Goal: Task Accomplishment & Management: Use online tool/utility

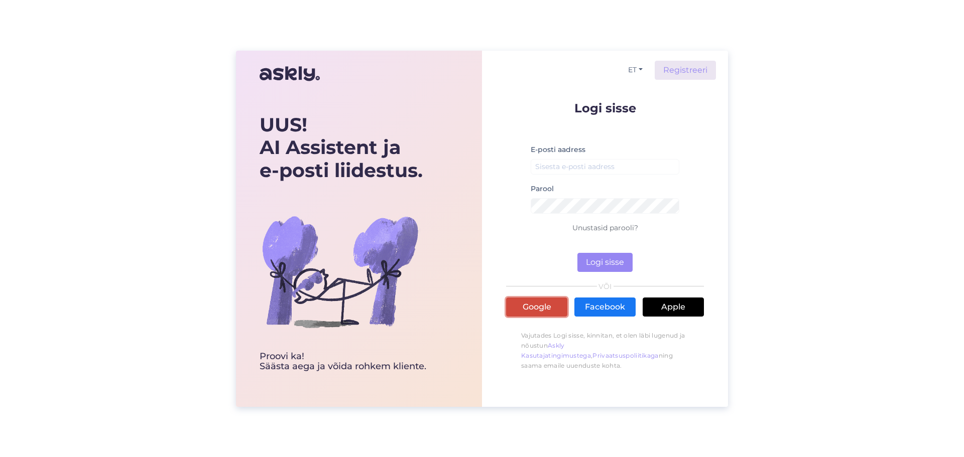
click at [533, 308] on link "Google" at bounding box center [536, 307] width 61 height 19
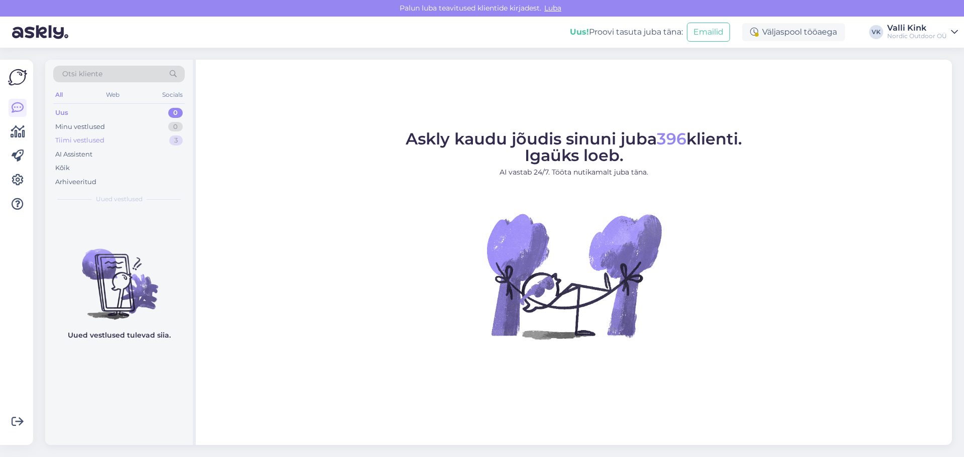
click at [77, 143] on div "Tiimi vestlused" at bounding box center [79, 141] width 49 height 10
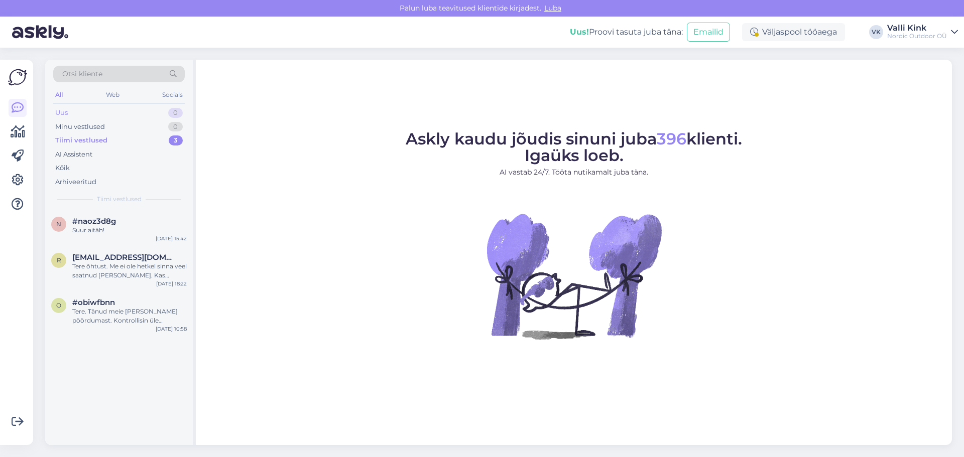
click at [58, 109] on div "Uus" at bounding box center [61, 113] width 13 height 10
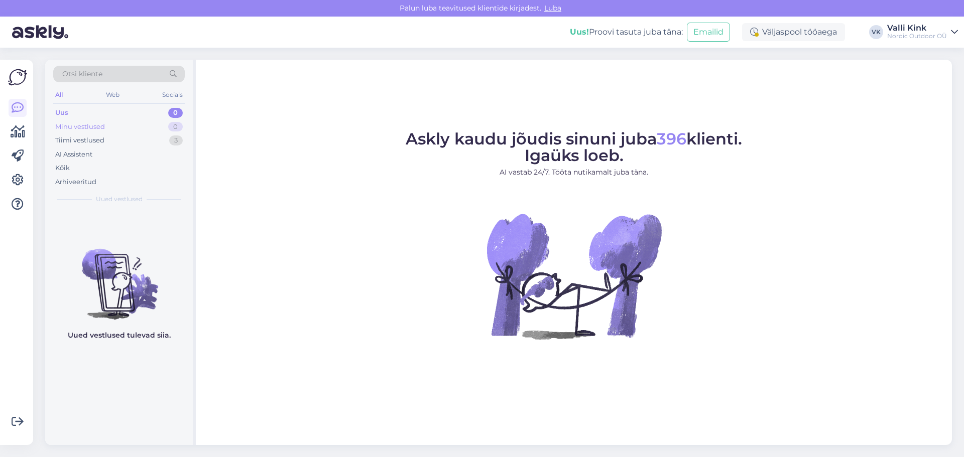
click at [74, 130] on div "Minu vestlused" at bounding box center [80, 127] width 50 height 10
click at [74, 140] on div "Tiimi vestlused" at bounding box center [79, 141] width 49 height 10
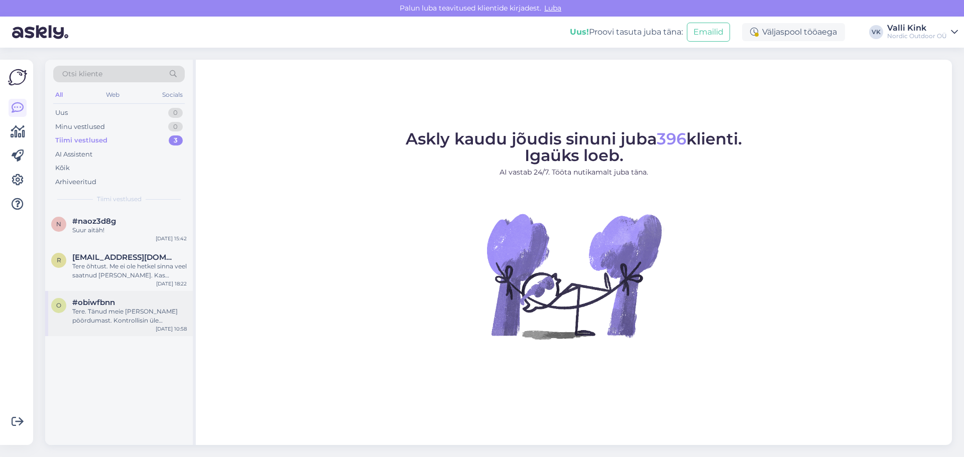
click at [137, 316] on div "Tere. Tänud meie [PERSON_NAME] pöördumast. Kontrollisin üle [PERSON_NAME] on il…" at bounding box center [129, 316] width 114 height 18
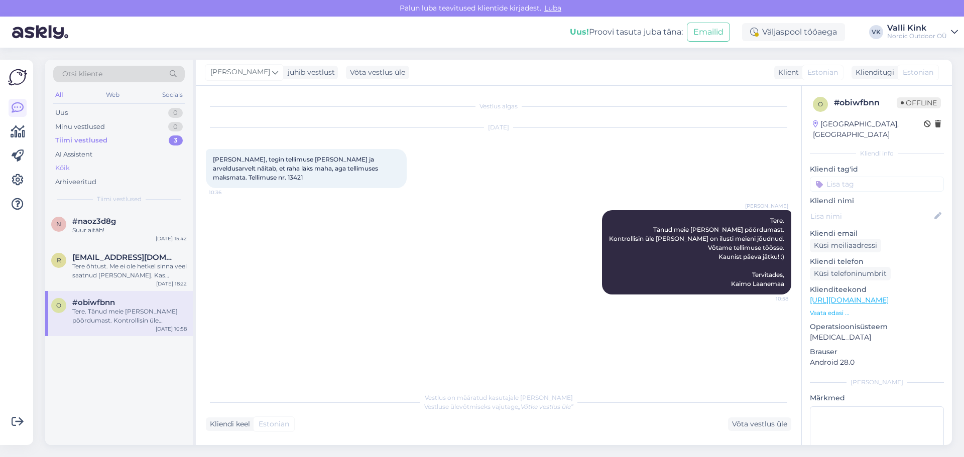
click at [65, 167] on div "Kõik" at bounding box center [62, 168] width 15 height 10
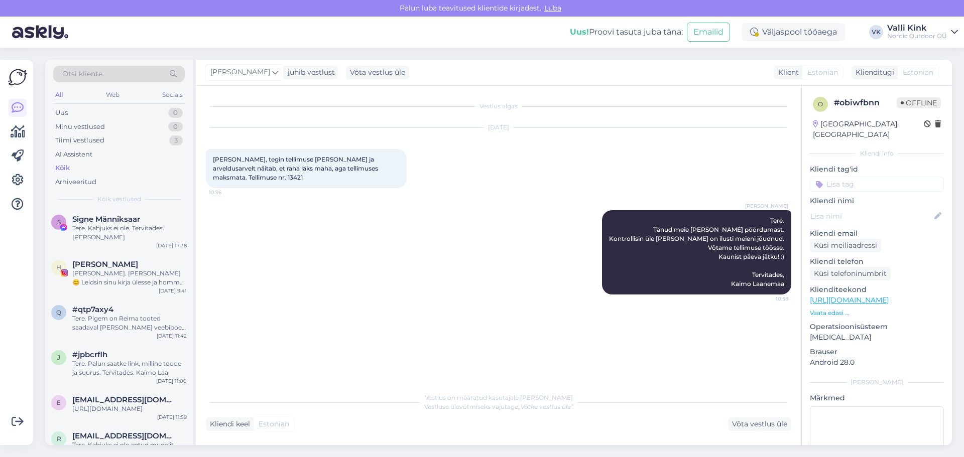
scroll to position [301, 0]
click at [81, 72] on span "Otsi kliente" at bounding box center [82, 74] width 40 height 11
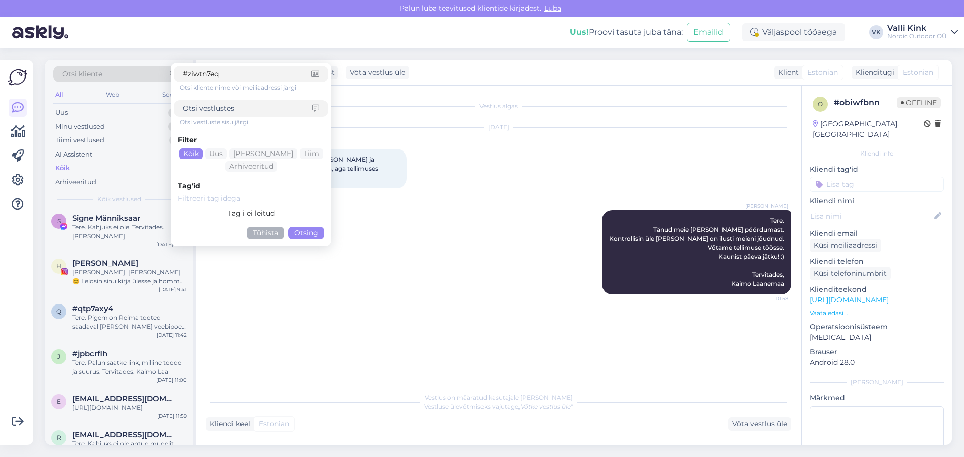
type input "#ziwtn7eq"
click at [321, 237] on button "Otsing" at bounding box center [306, 233] width 36 height 13
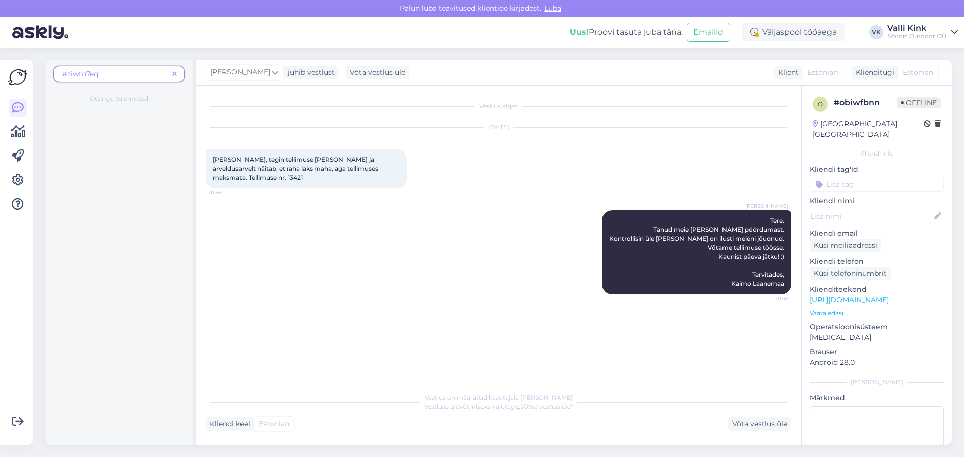
scroll to position [0, 0]
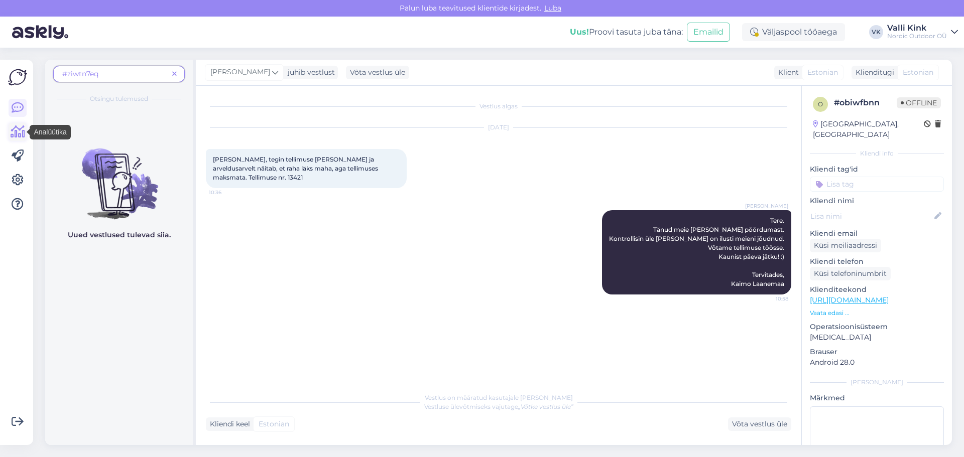
click at [20, 131] on icon at bounding box center [18, 132] width 15 height 12
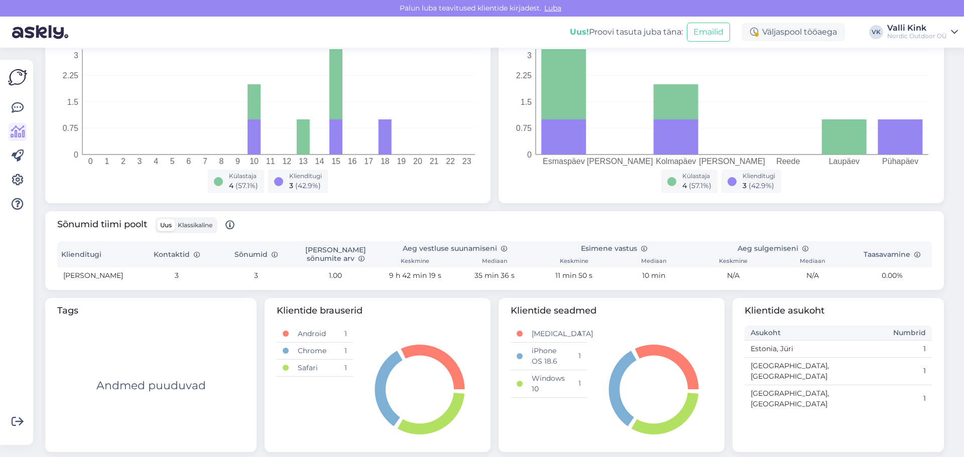
scroll to position [198, 0]
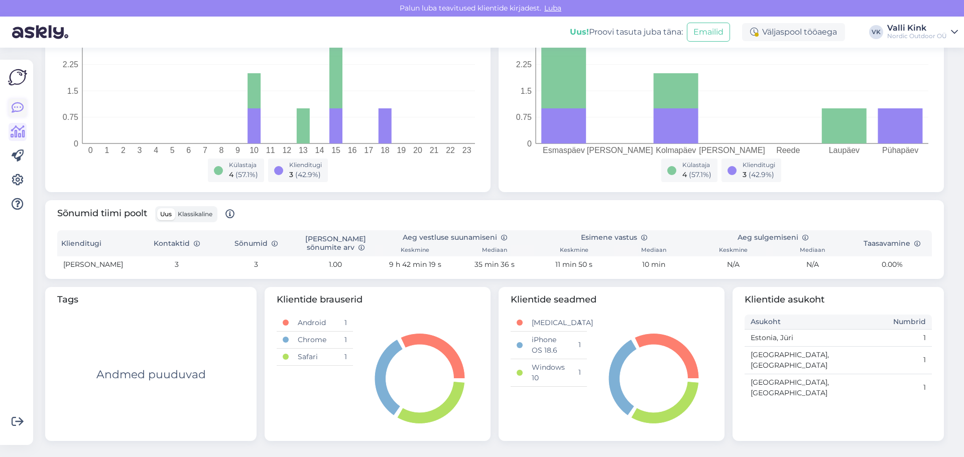
click at [21, 106] on icon at bounding box center [18, 108] width 12 height 12
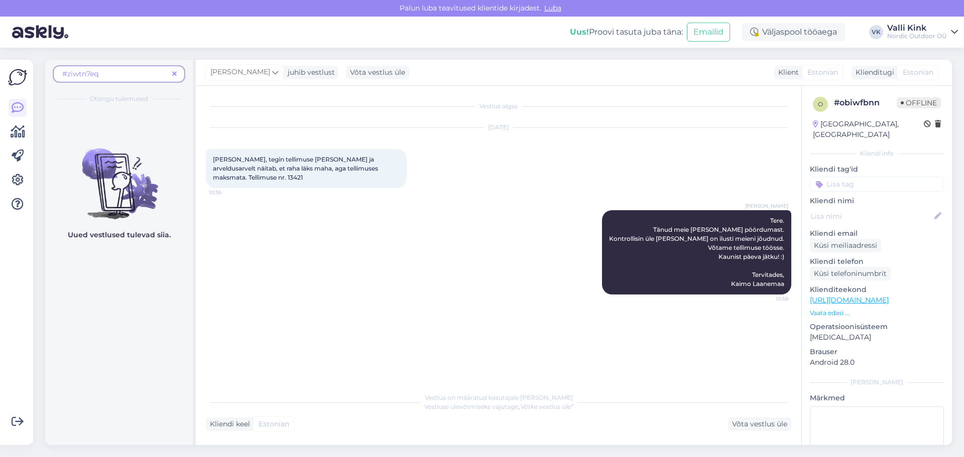
click at [15, 85] on img at bounding box center [17, 77] width 19 height 19
click at [17, 80] on img at bounding box center [17, 77] width 19 height 19
click at [16, 133] on icon at bounding box center [18, 132] width 15 height 12
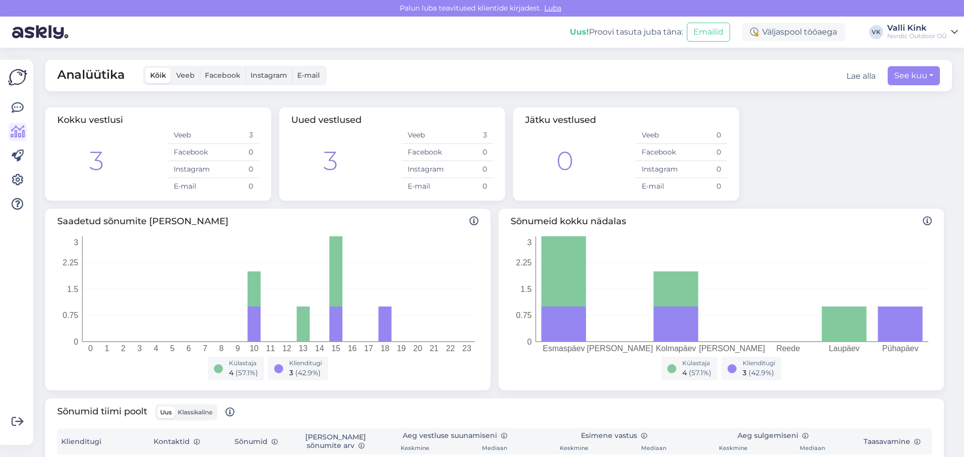
click at [6, 78] on div "Võimalused Veendu, et Askly loob sulle väärtust. Sulge Ühenda FB ja IG sõnumid …" at bounding box center [16, 253] width 33 height 386
click at [16, 78] on img at bounding box center [17, 77] width 19 height 19
click at [184, 77] on span "Veeb" at bounding box center [185, 75] width 19 height 9
click at [171, 68] on input "Veeb" at bounding box center [171, 68] width 0 height 0
click at [19, 181] on icon at bounding box center [18, 180] width 12 height 12
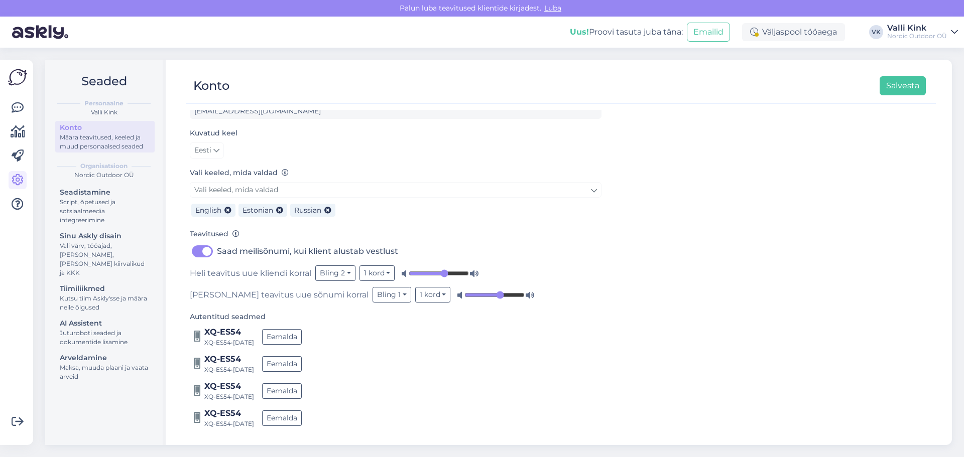
scroll to position [62, 0]
click at [15, 419] on icon at bounding box center [18, 422] width 12 height 12
